Goal: Task Accomplishment & Management: Manage account settings

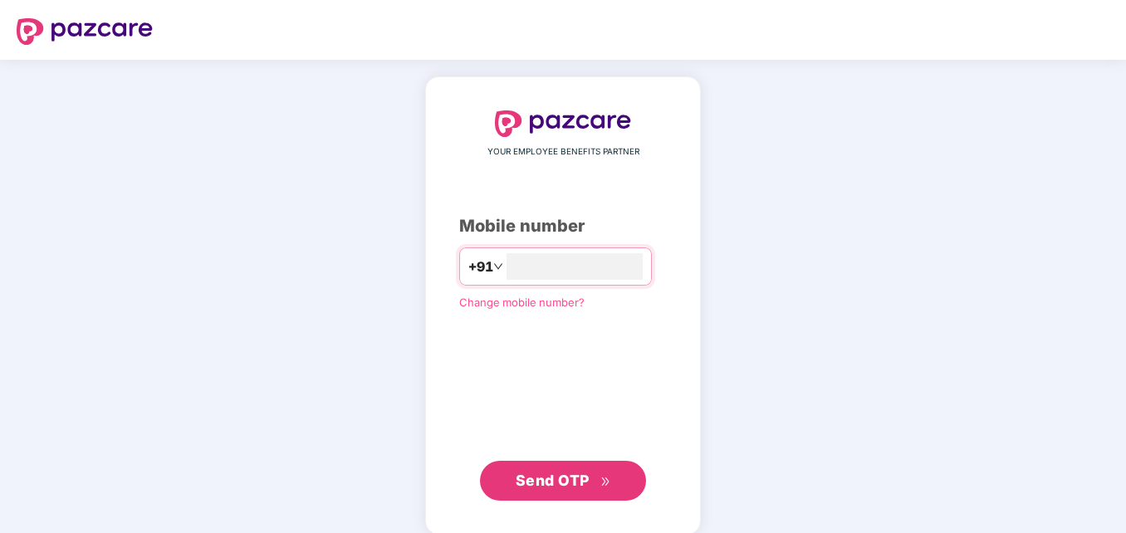
type input "**********"
click at [530, 471] on span "Send OTP" at bounding box center [552, 478] width 74 height 17
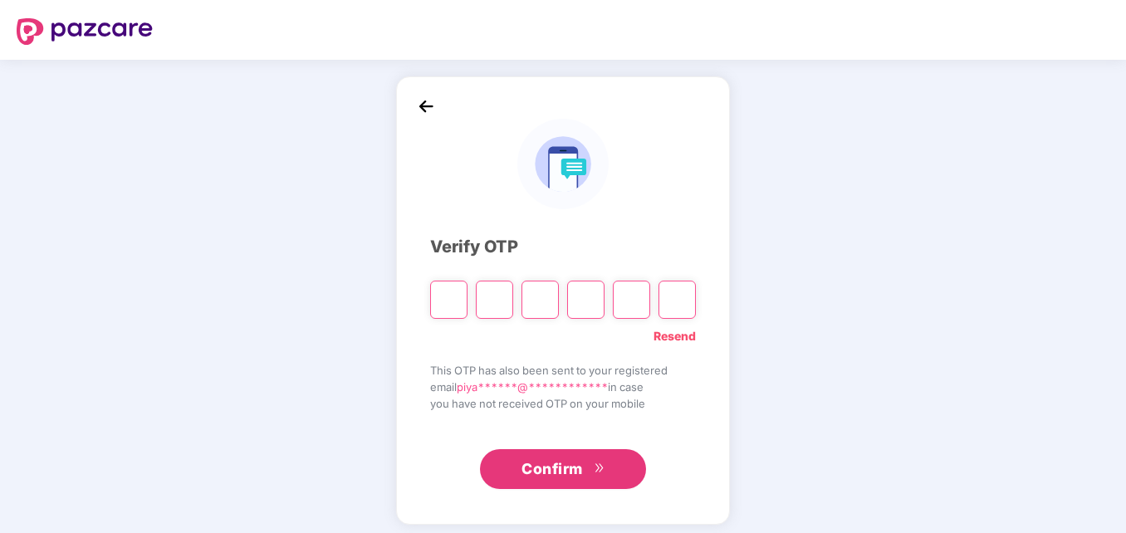
type input "*"
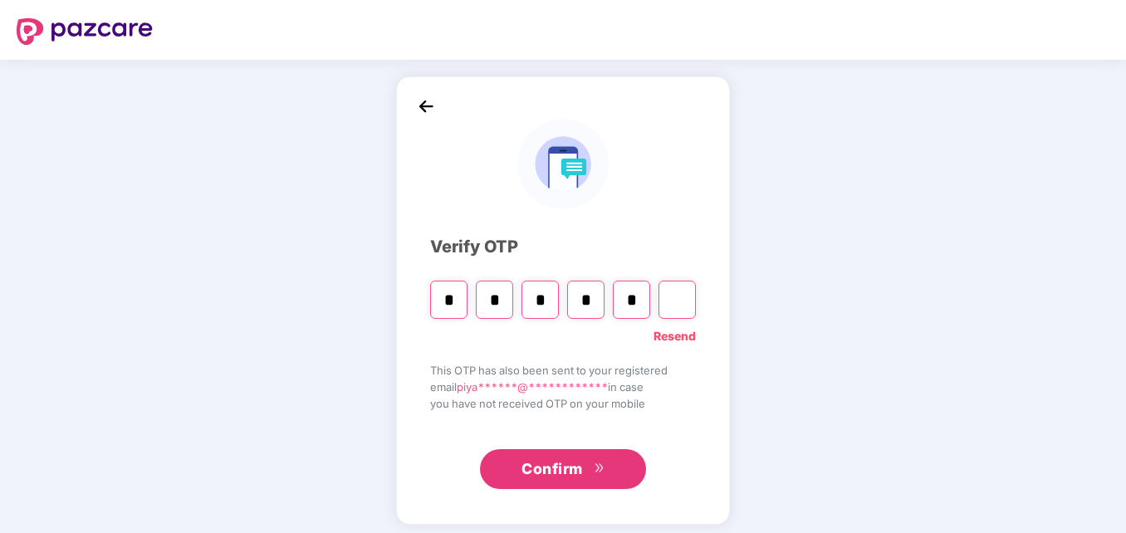
type input "*"
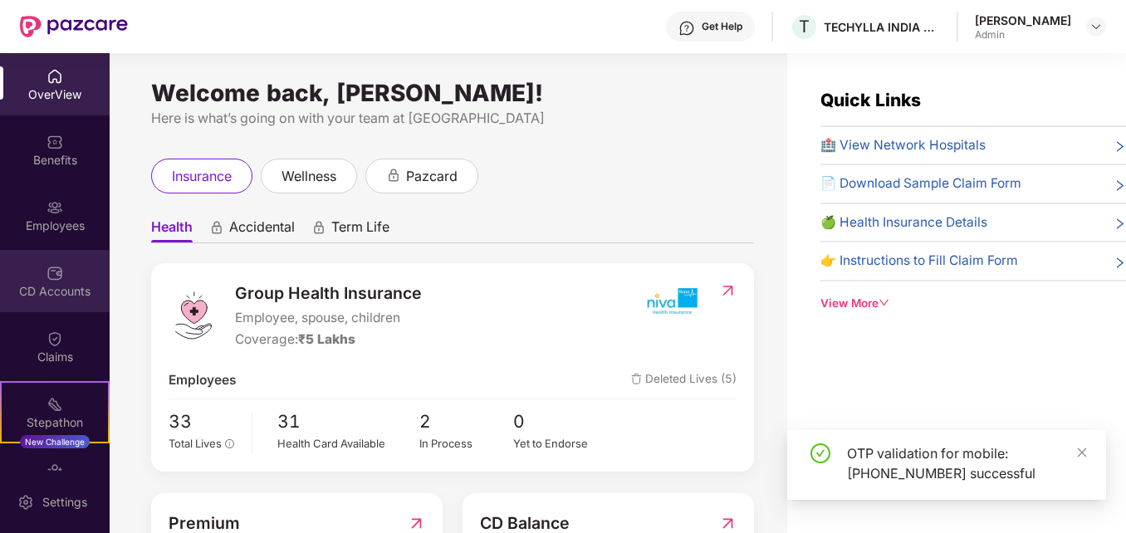
click at [46, 278] on img at bounding box center [54, 273] width 17 height 17
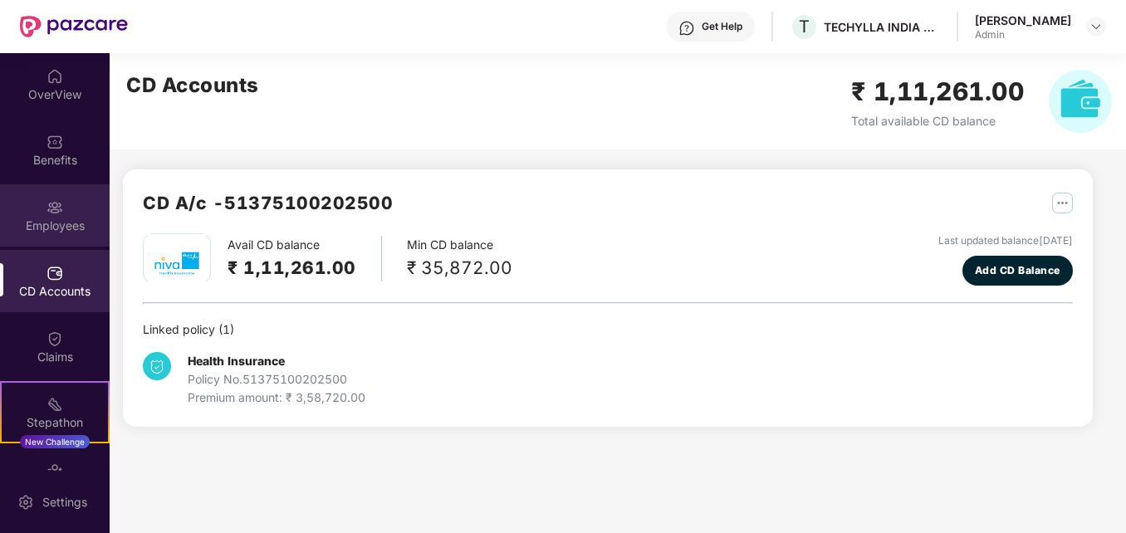
click at [61, 215] on div "Employees" at bounding box center [55, 215] width 110 height 62
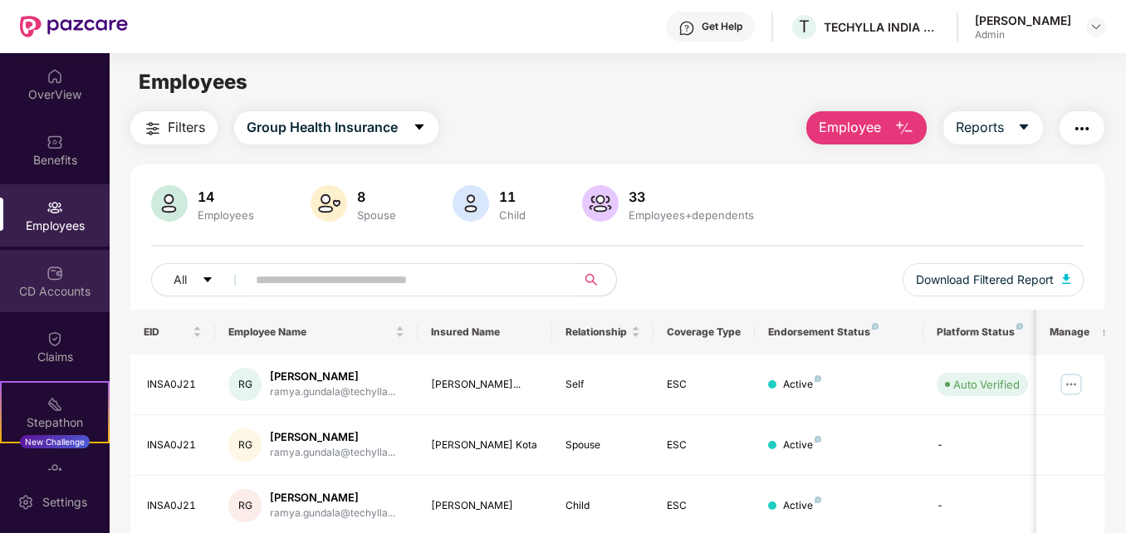
click at [53, 281] on div "CD Accounts" at bounding box center [55, 281] width 110 height 62
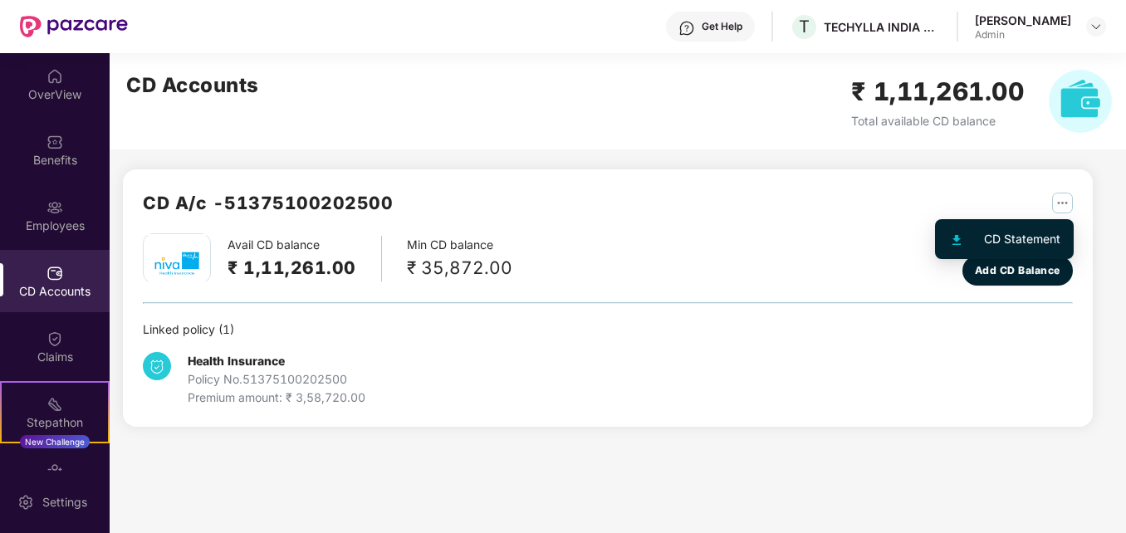
click at [1025, 242] on div "CD Statement" at bounding box center [1022, 239] width 76 height 18
click at [1066, 193] on img "button" at bounding box center [1062, 203] width 21 height 21
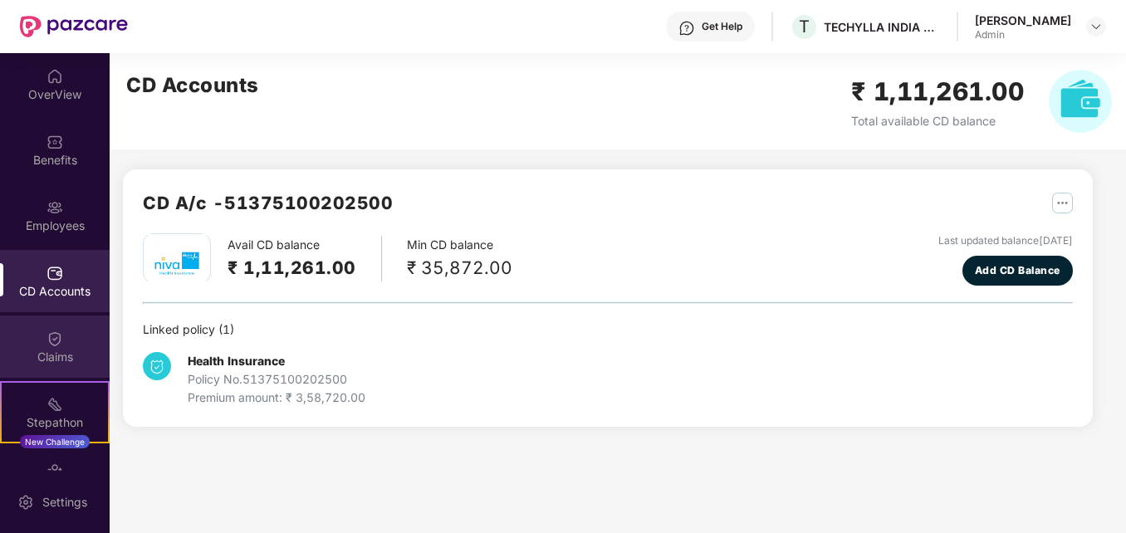
click at [54, 341] on img at bounding box center [54, 338] width 17 height 17
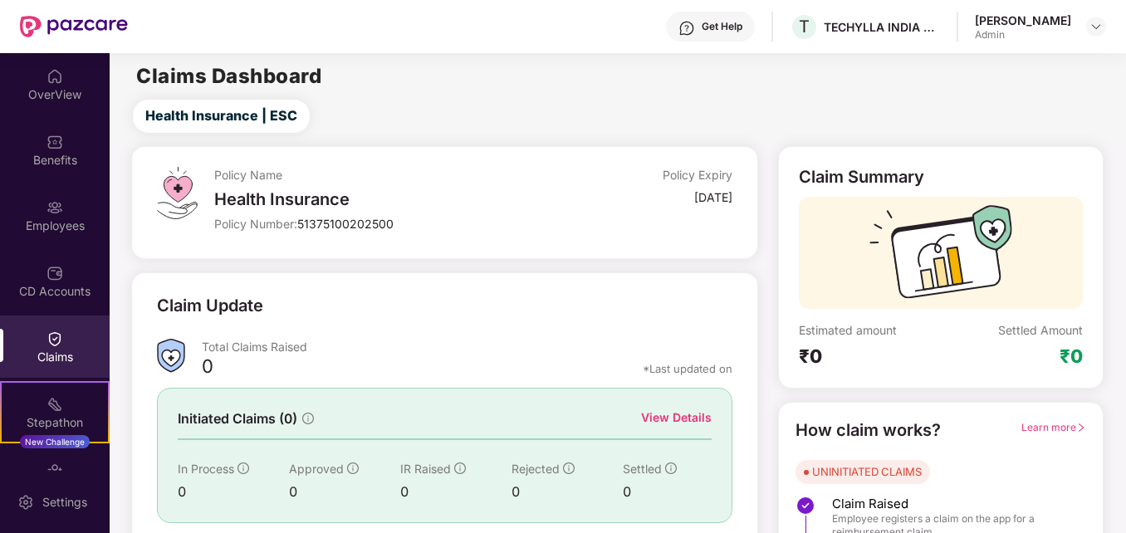
click at [690, 413] on div "View Details" at bounding box center [676, 417] width 71 height 18
click at [37, 221] on div "Employees" at bounding box center [55, 225] width 110 height 17
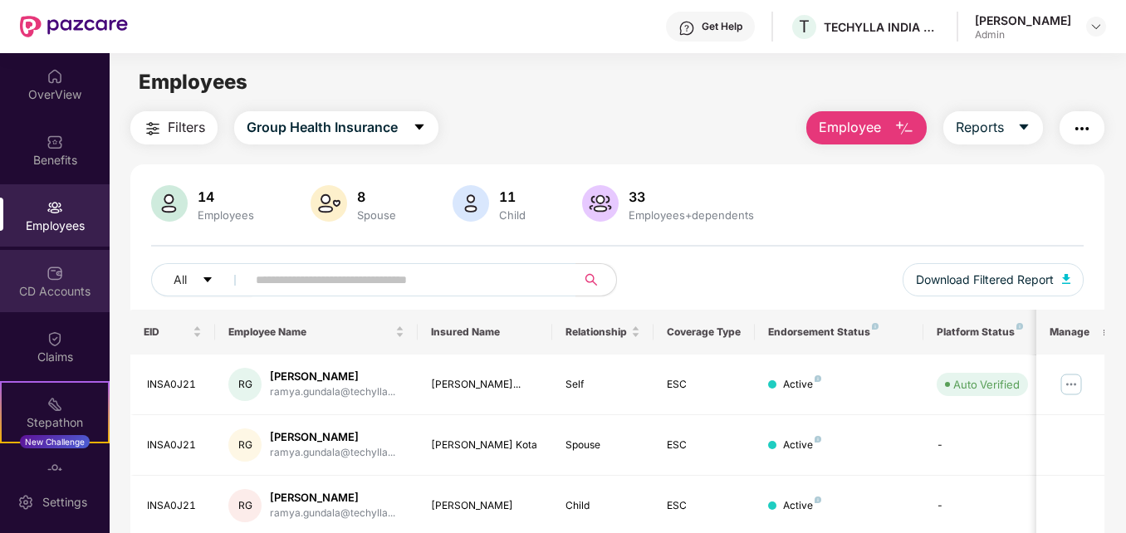
click at [55, 283] on div "CD Accounts" at bounding box center [55, 291] width 110 height 17
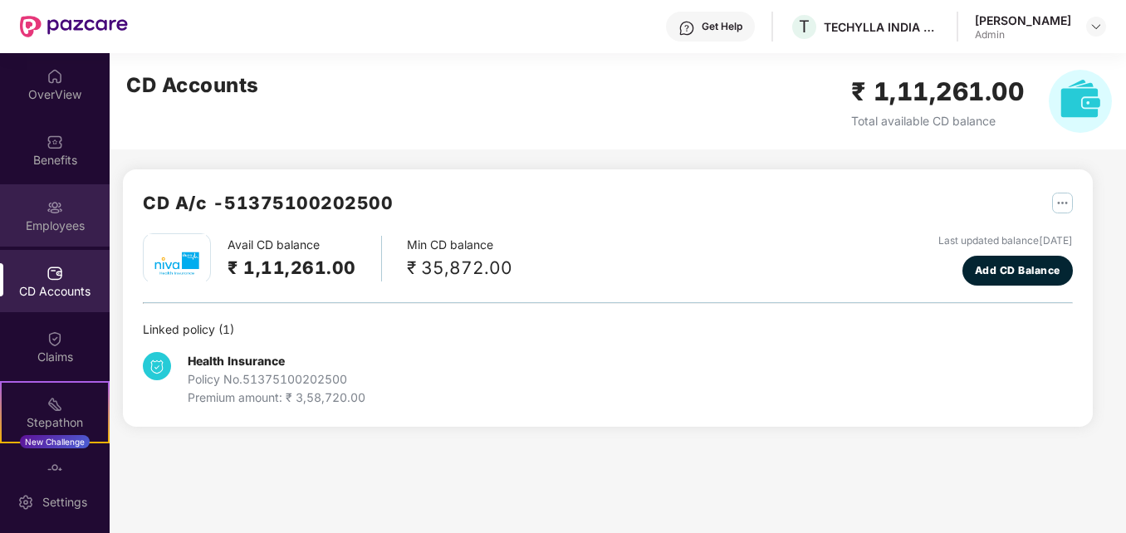
click at [46, 219] on div "Employees" at bounding box center [55, 225] width 110 height 17
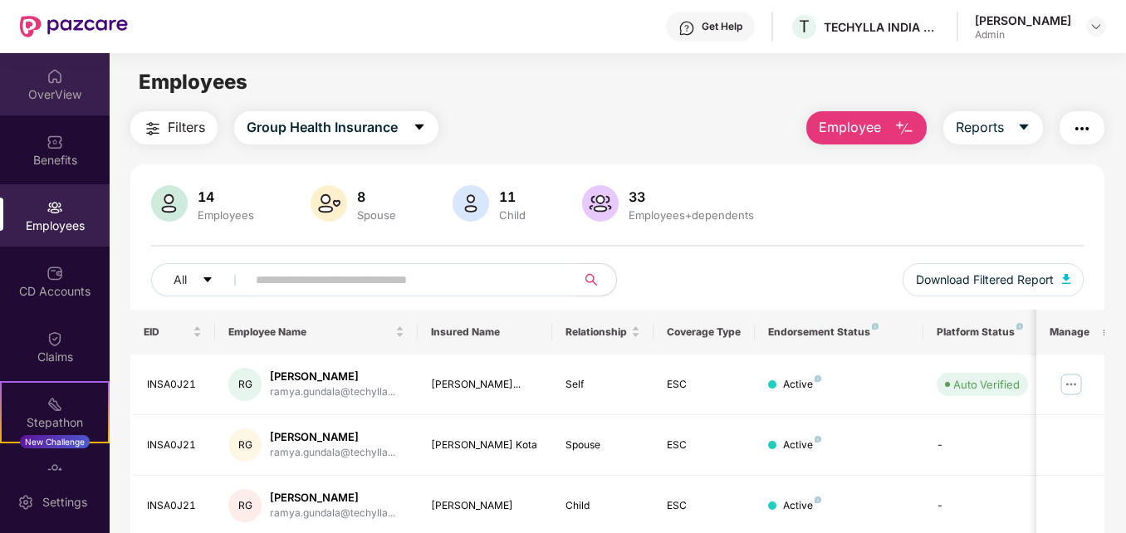
click at [36, 106] on div "OverView" at bounding box center [55, 84] width 110 height 62
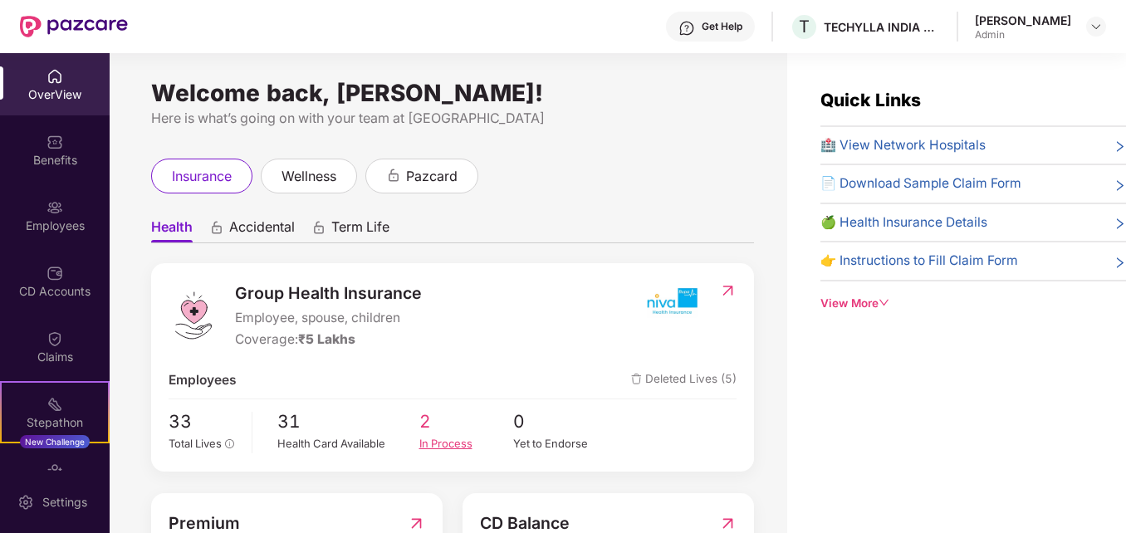
click at [431, 442] on div "In Process" at bounding box center [466, 443] width 95 height 17
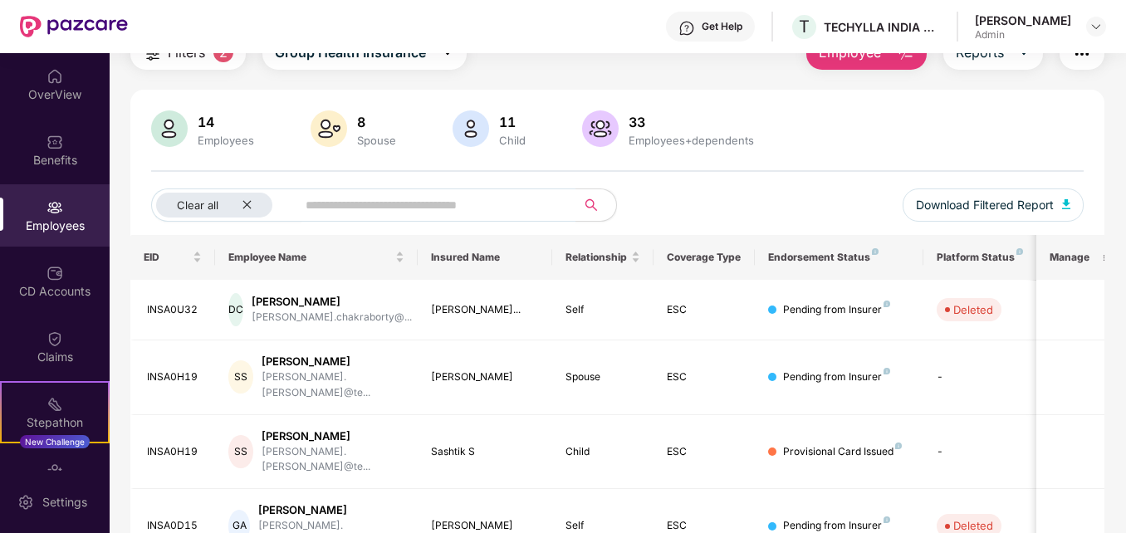
scroll to position [73, 0]
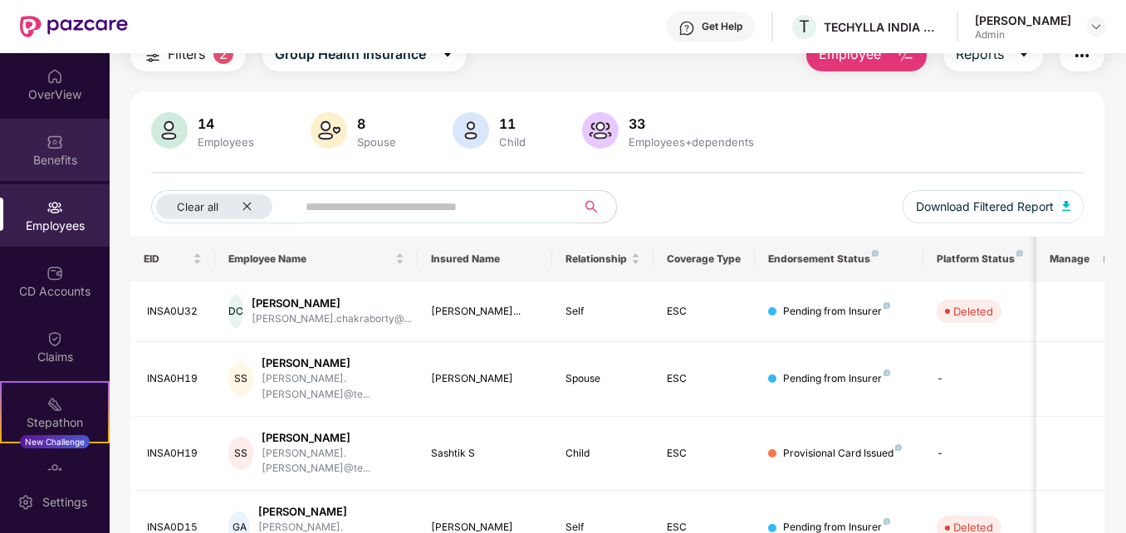
click at [40, 165] on div "Benefits" at bounding box center [55, 160] width 110 height 17
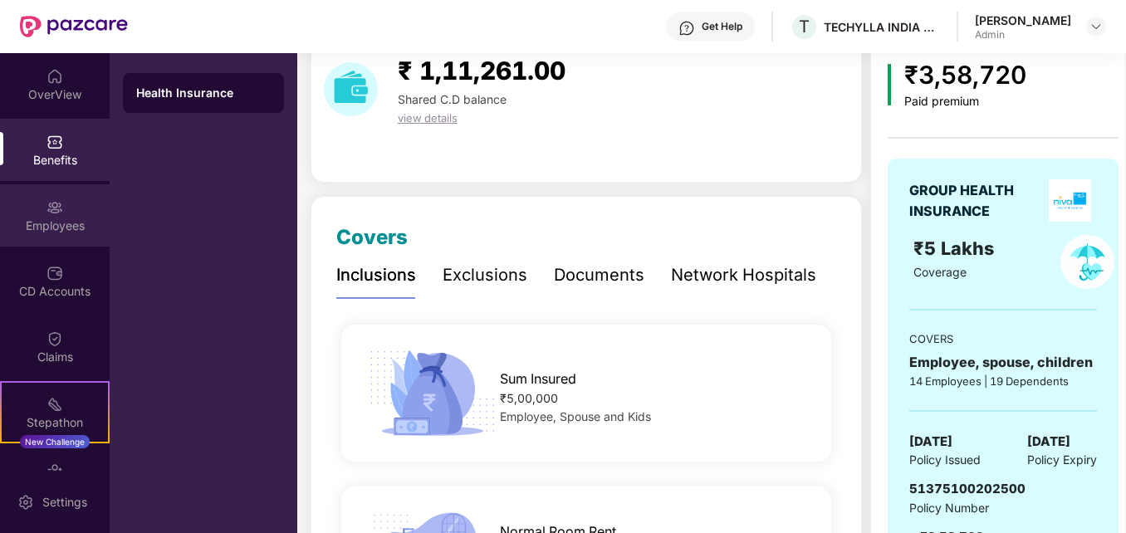
click at [46, 210] on img at bounding box center [54, 207] width 17 height 17
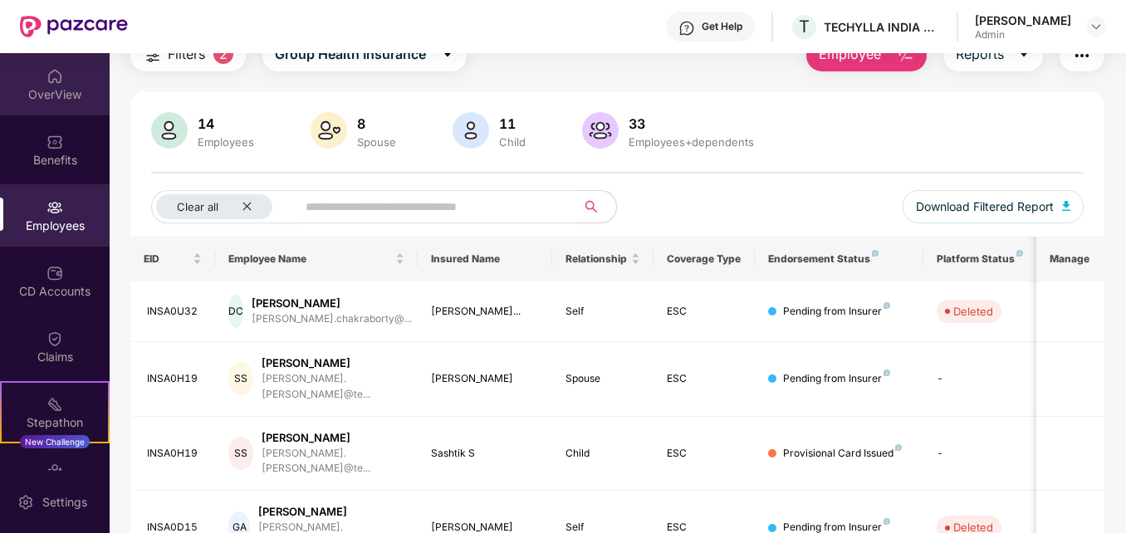
click at [50, 87] on div "OverView" at bounding box center [55, 94] width 110 height 17
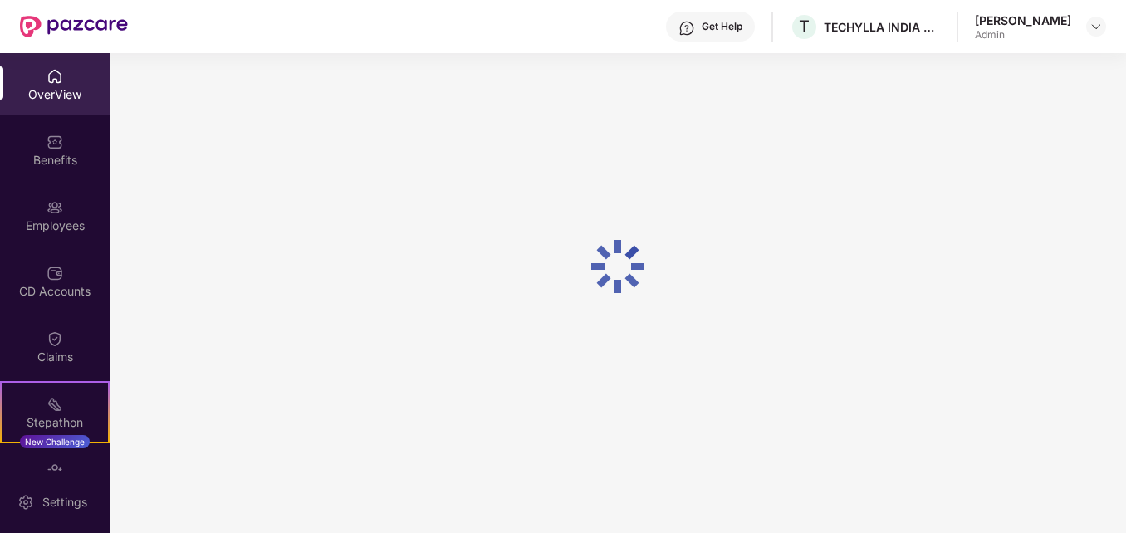
scroll to position [53, 0]
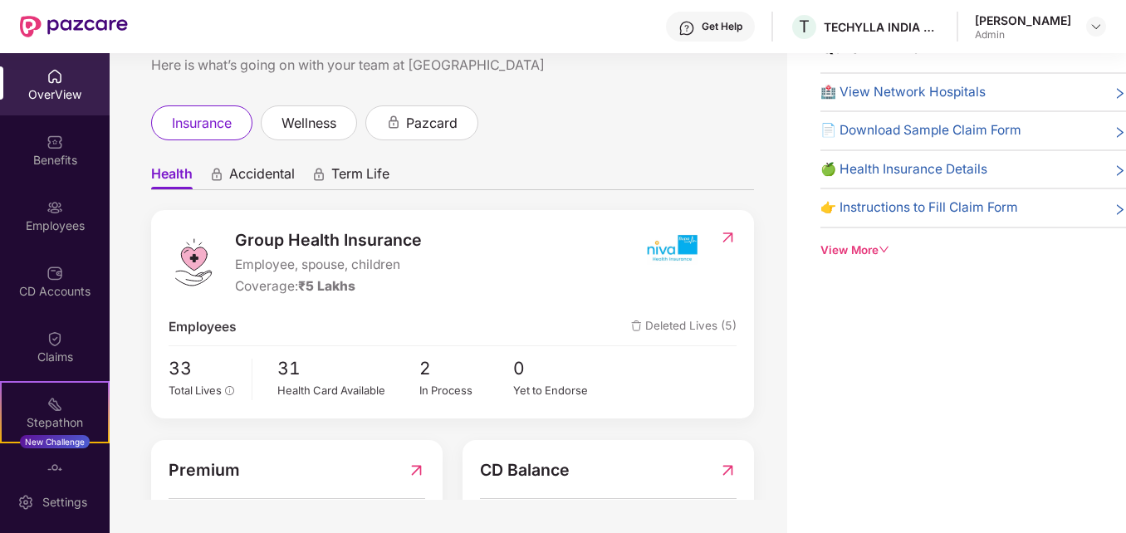
click at [721, 469] on img at bounding box center [727, 470] width 17 height 26
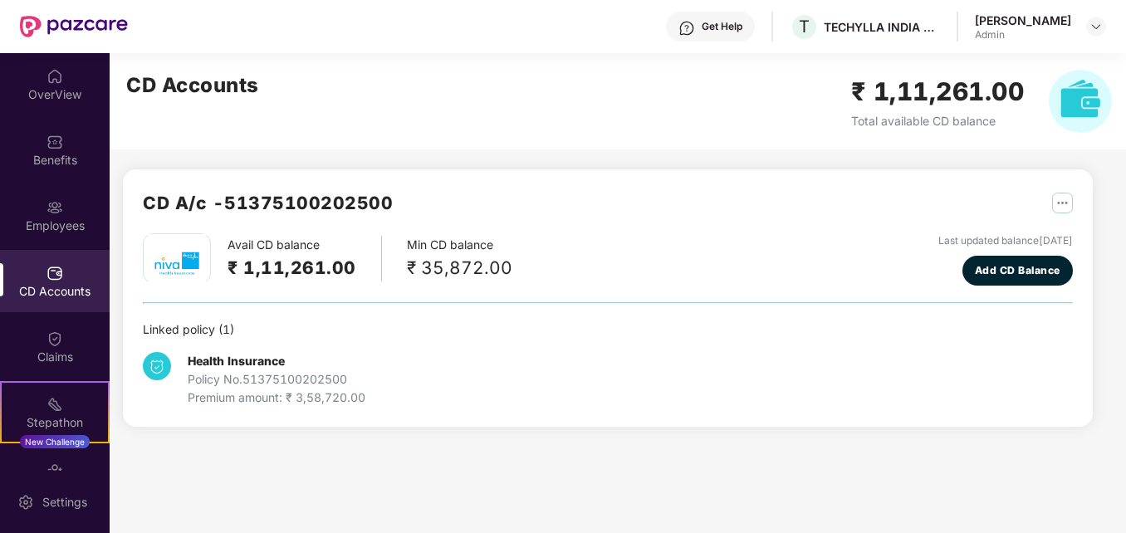
scroll to position [0, 0]
click at [50, 218] on div "Employees" at bounding box center [55, 225] width 110 height 17
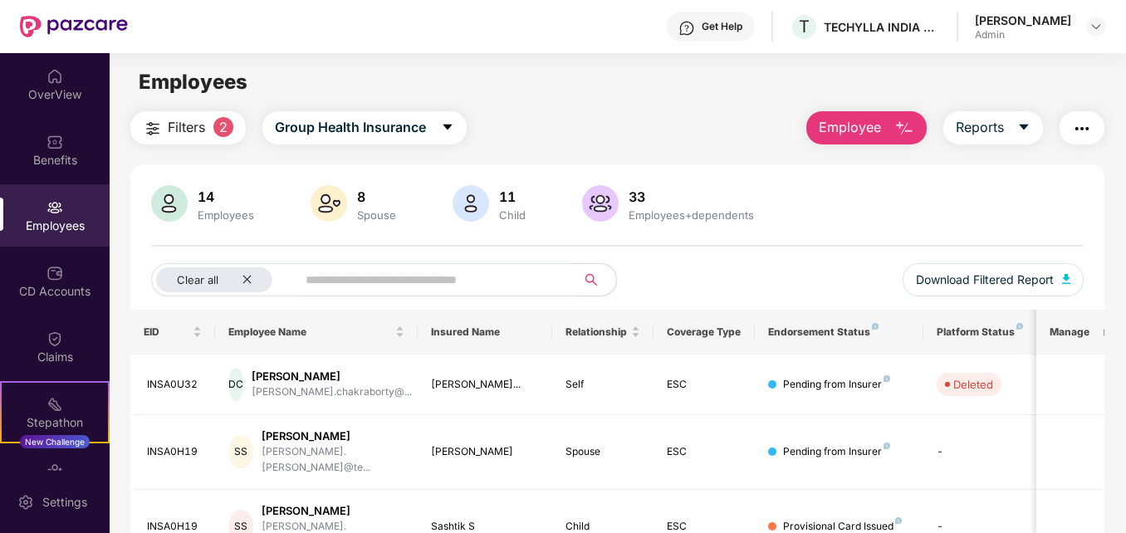
click at [904, 120] on img "button" at bounding box center [904, 129] width 20 height 20
click at [1028, 120] on button "Reports" at bounding box center [993, 127] width 100 height 33
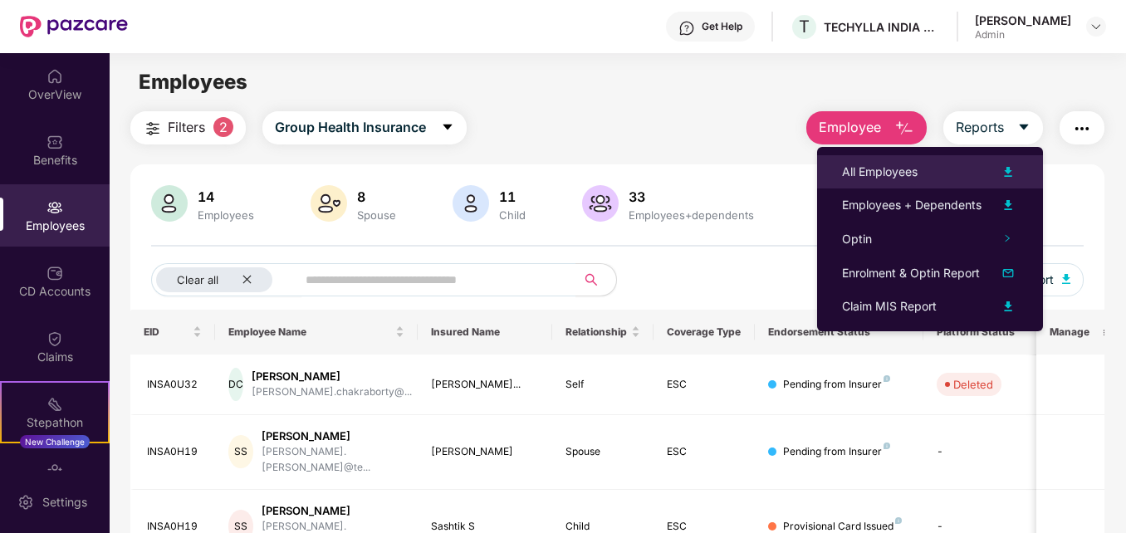
click at [886, 162] on div "All Employees" at bounding box center [930, 172] width 176 height 20
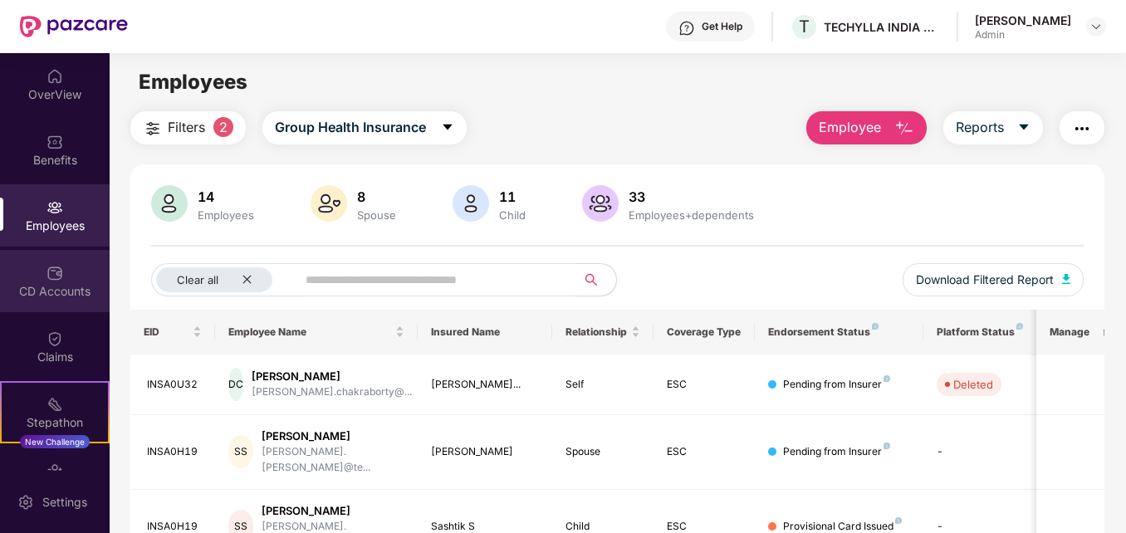
click at [46, 295] on div "CD Accounts" at bounding box center [55, 291] width 110 height 17
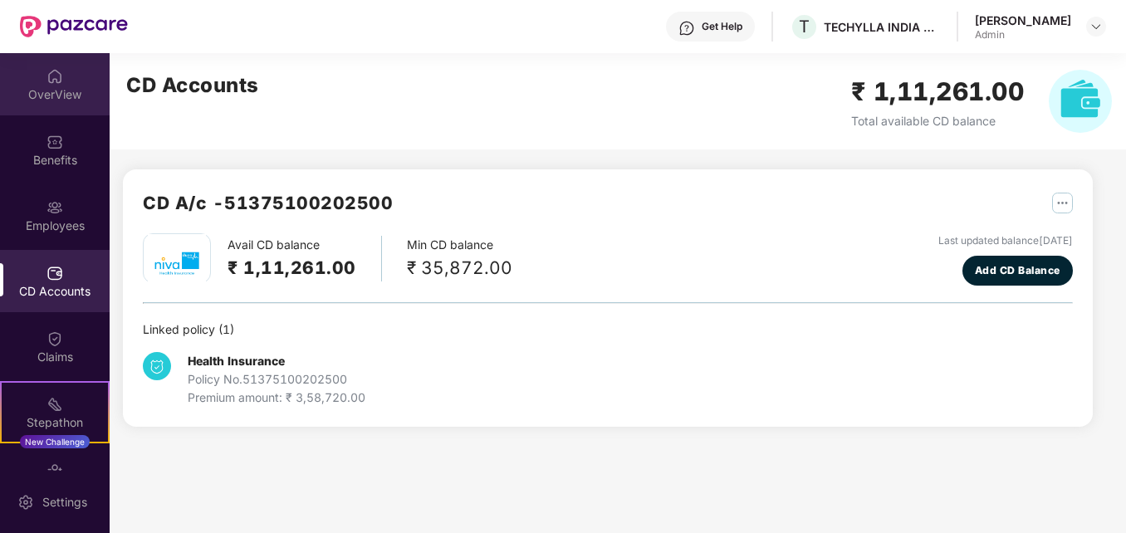
click at [44, 91] on div "OverView" at bounding box center [55, 94] width 110 height 17
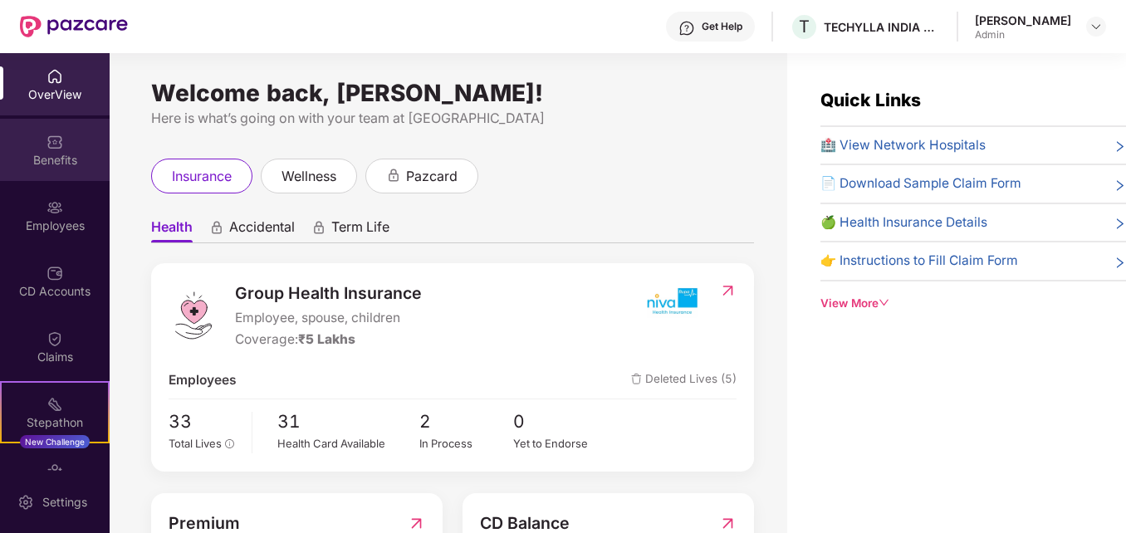
click at [51, 165] on div "Benefits" at bounding box center [55, 160] width 110 height 17
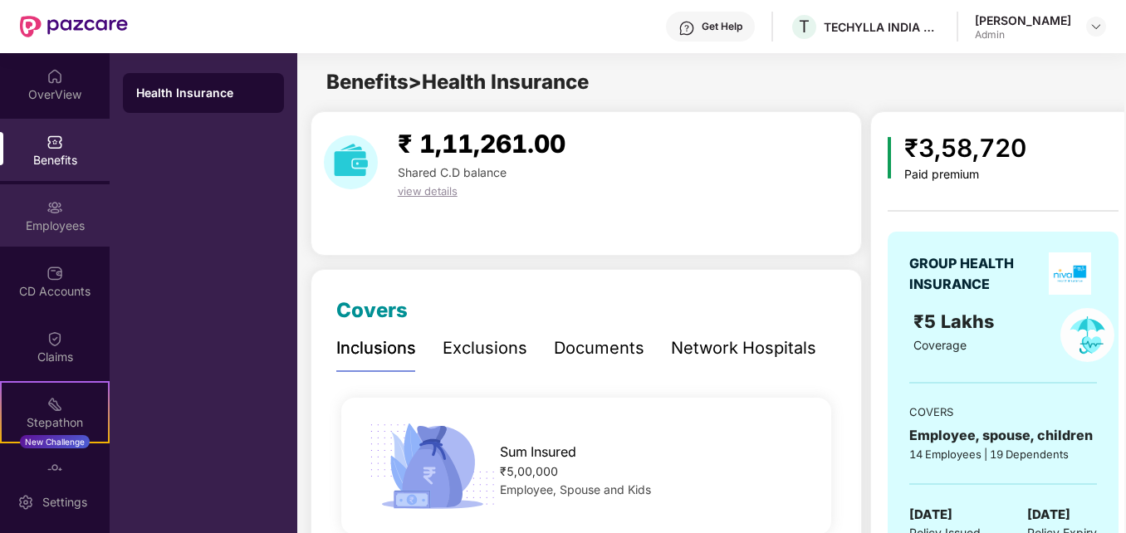
click at [47, 200] on img at bounding box center [54, 207] width 17 height 17
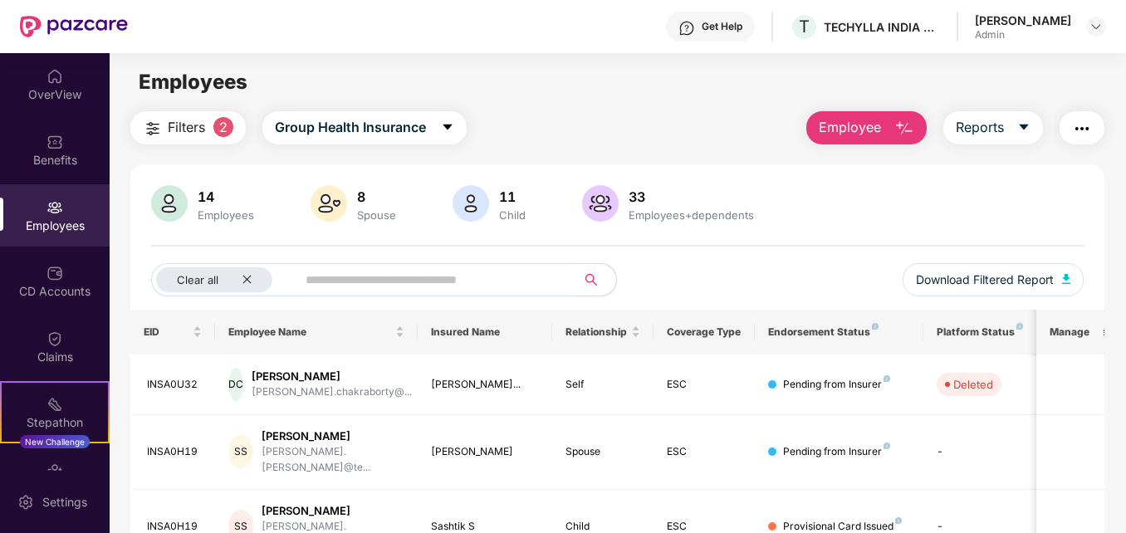
click at [891, 126] on button "Employee" at bounding box center [866, 127] width 120 height 33
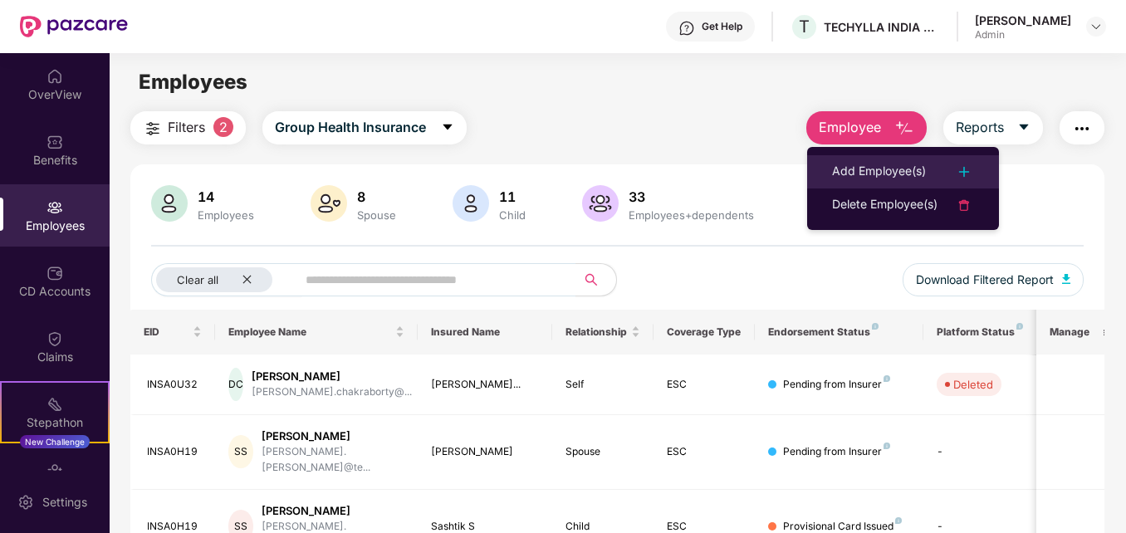
click at [896, 159] on li "Add Employee(s)" at bounding box center [903, 171] width 192 height 33
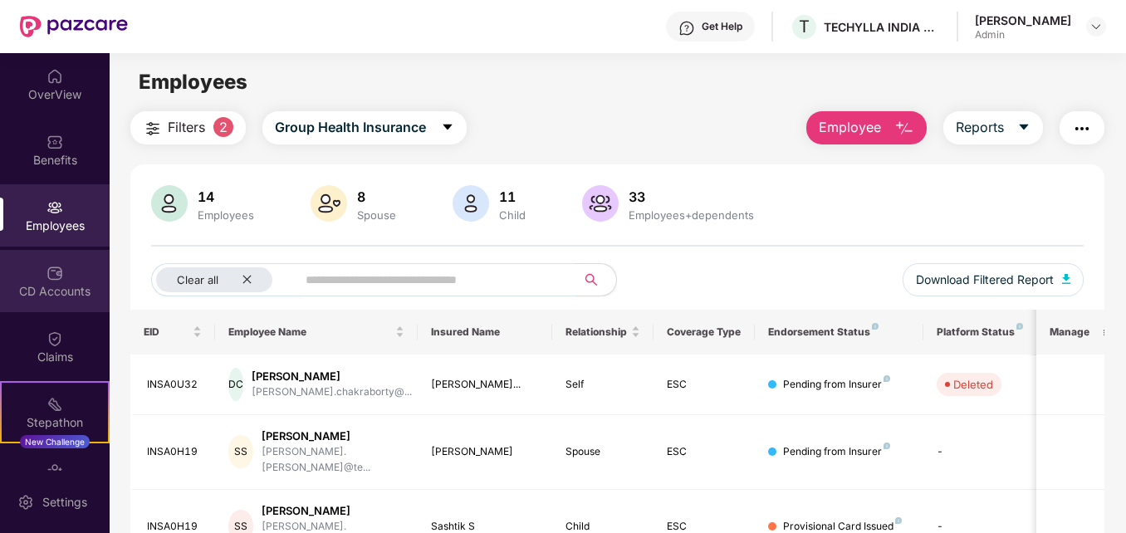
click at [60, 279] on img at bounding box center [54, 273] width 17 height 17
